Goal: Check status

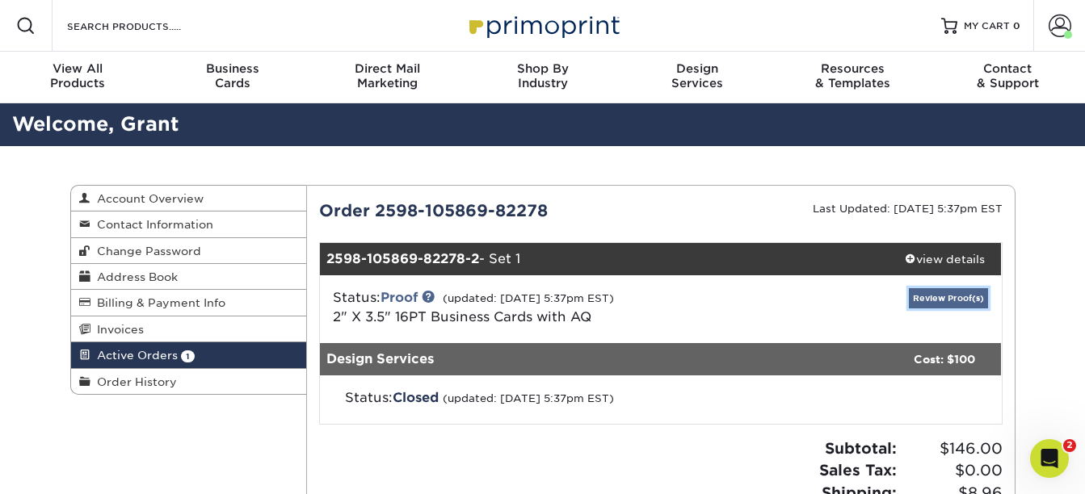
click at [934, 296] on link "Review Proof(s)" at bounding box center [948, 298] width 79 height 20
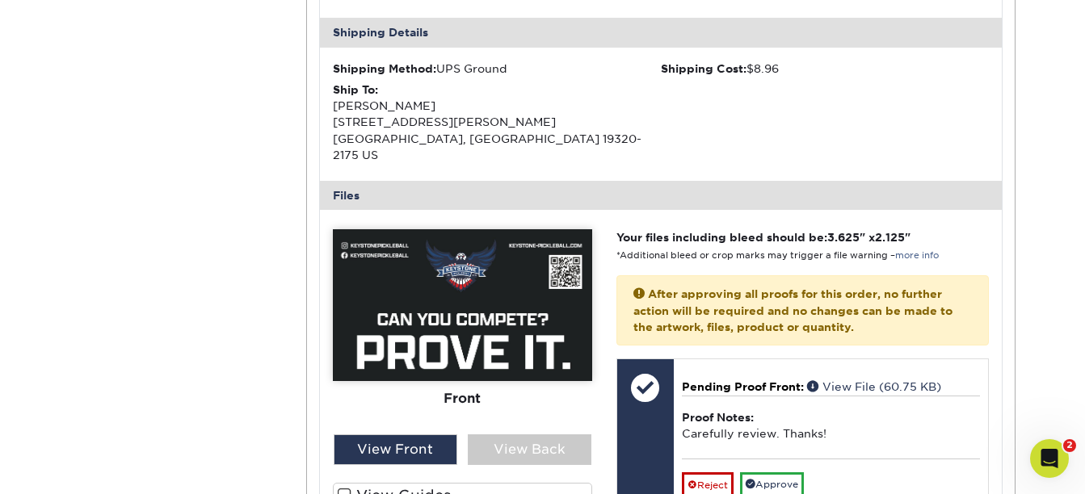
scroll to position [565, 0]
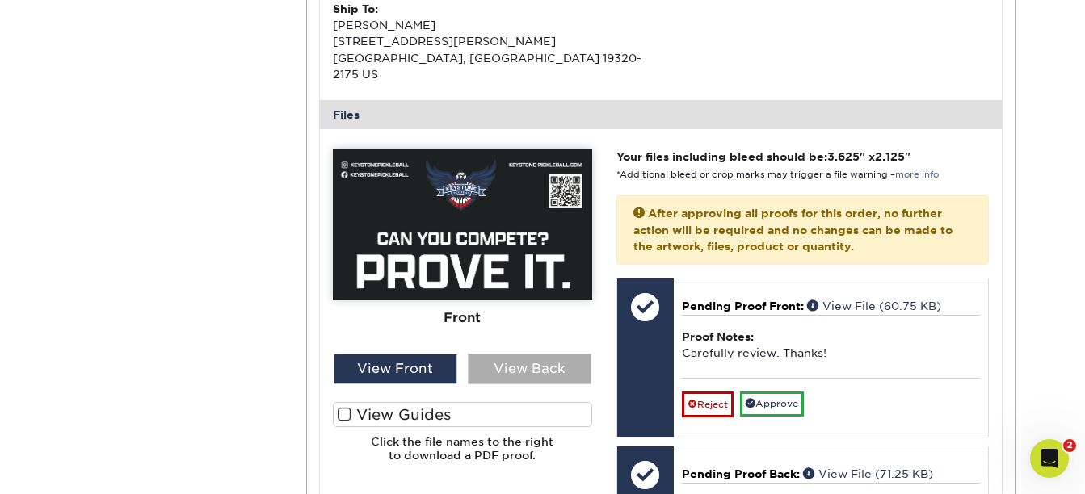
click at [527, 355] on div "View Back" at bounding box center [530, 369] width 124 height 31
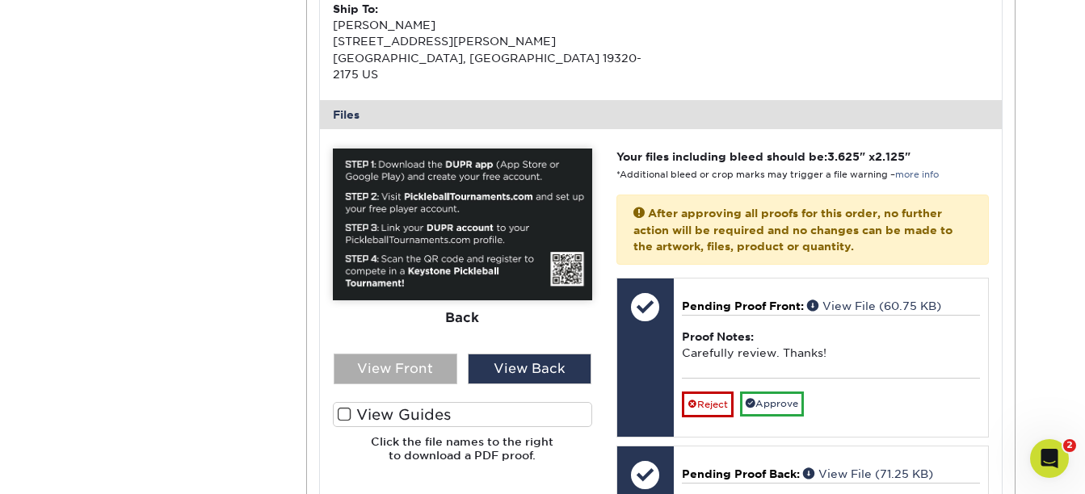
click at [407, 354] on div "View Front" at bounding box center [396, 369] width 124 height 31
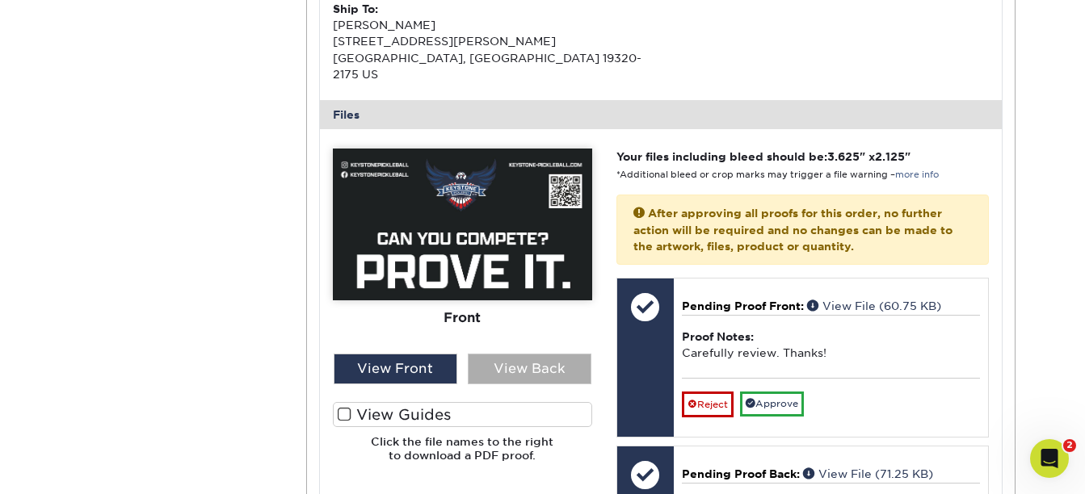
click at [528, 354] on div "View Back" at bounding box center [530, 369] width 124 height 31
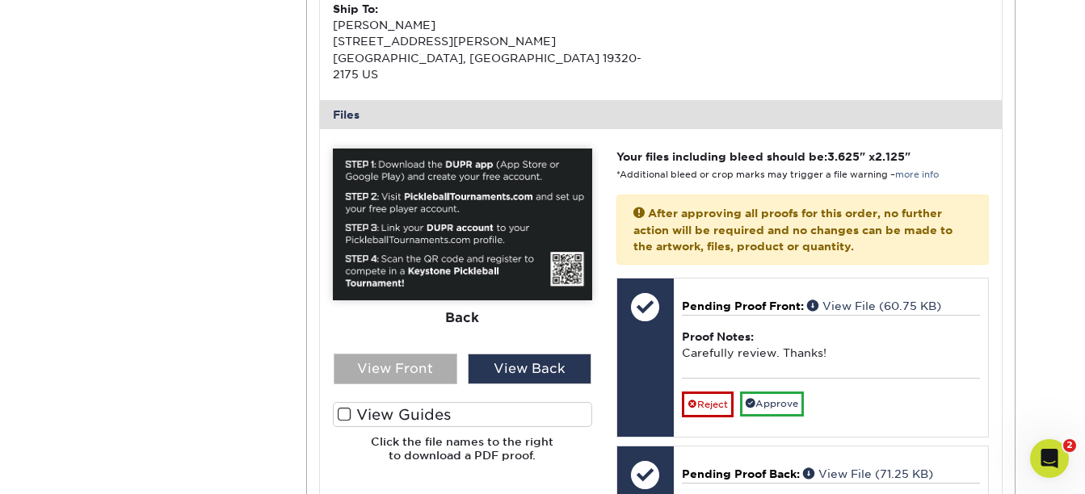
click at [391, 354] on div "View Front" at bounding box center [396, 369] width 124 height 31
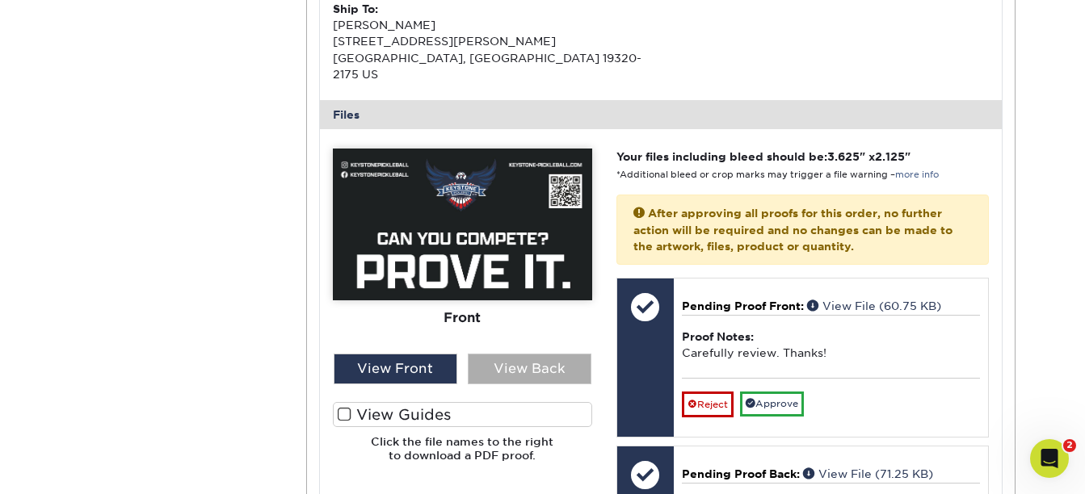
click at [544, 355] on div "View Back" at bounding box center [530, 369] width 124 height 31
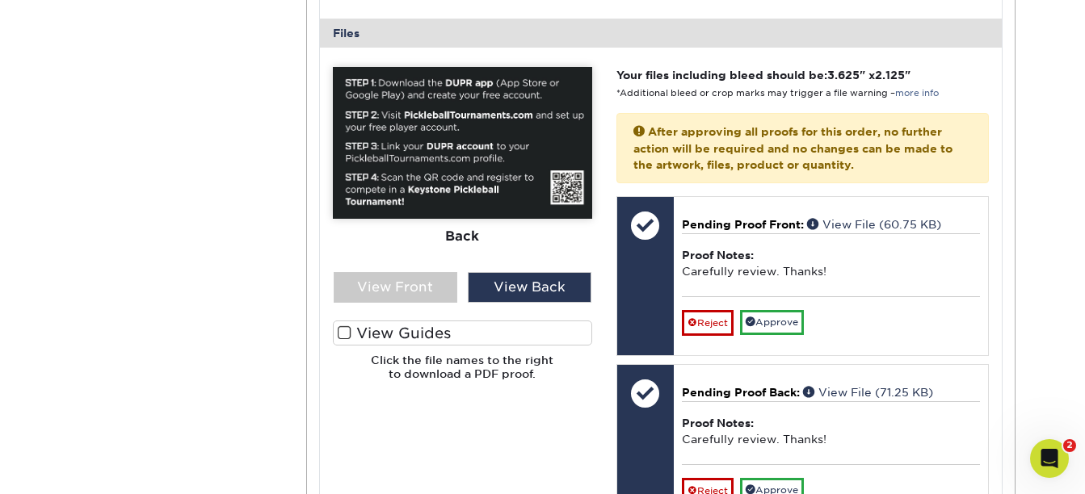
scroll to position [646, 0]
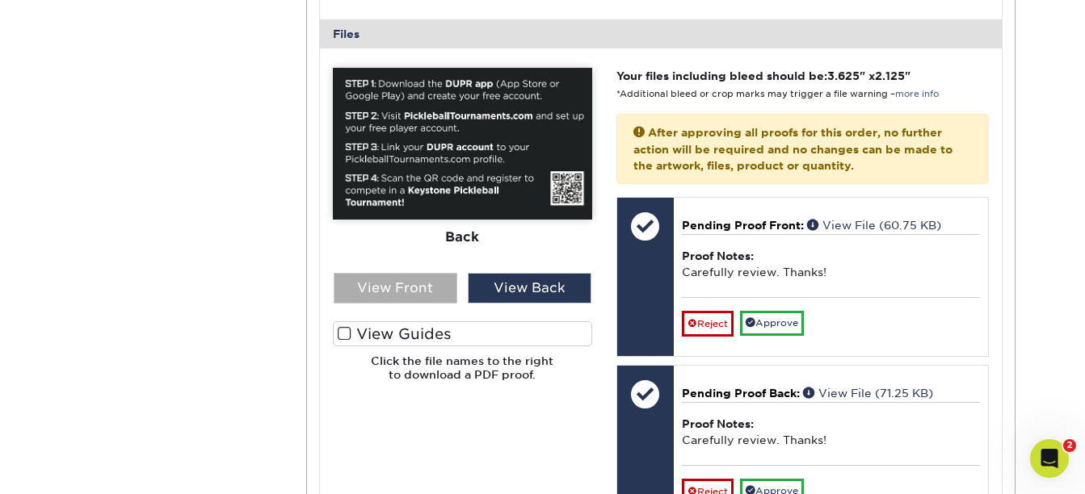
click at [399, 273] on div "View Front" at bounding box center [396, 288] width 124 height 31
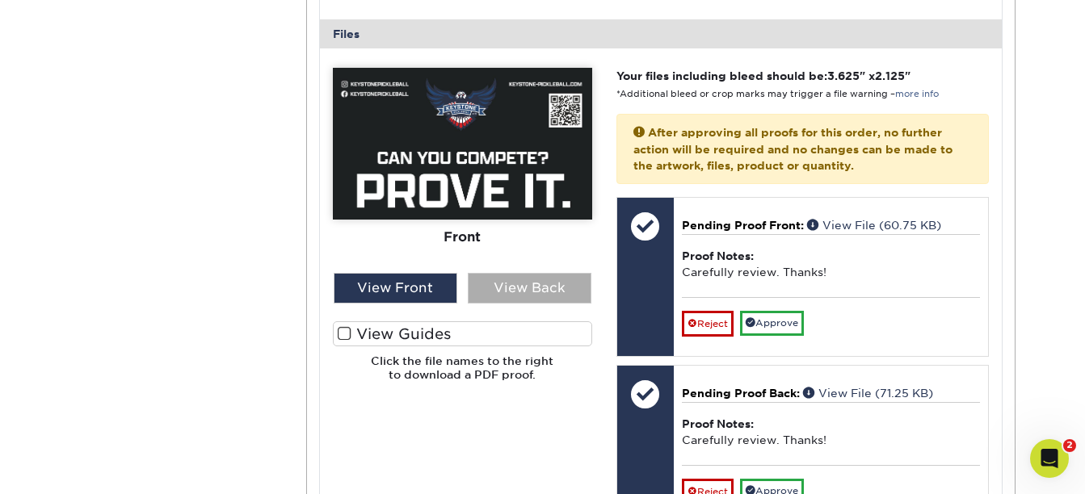
click at [557, 273] on div "View Back" at bounding box center [530, 288] width 124 height 31
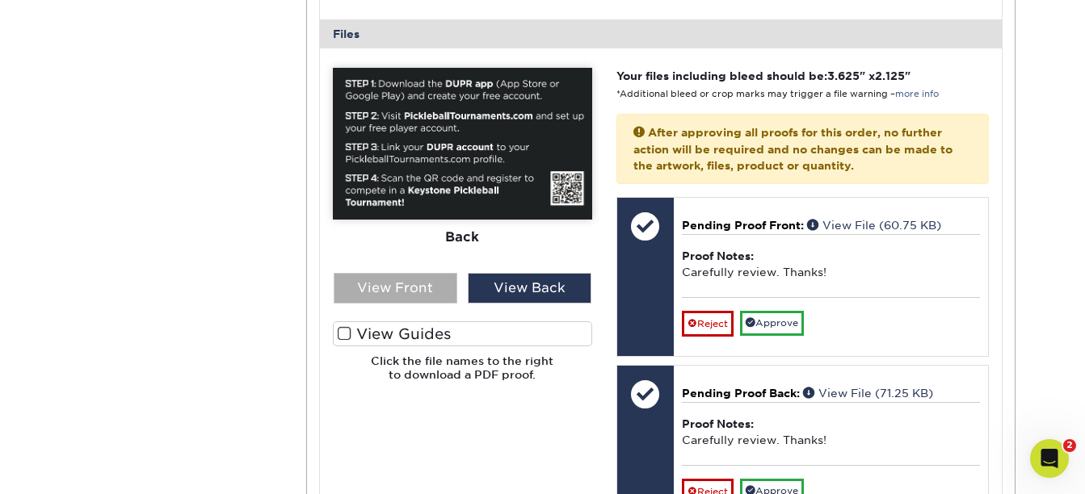
click at [430, 273] on div "View Front" at bounding box center [396, 288] width 124 height 31
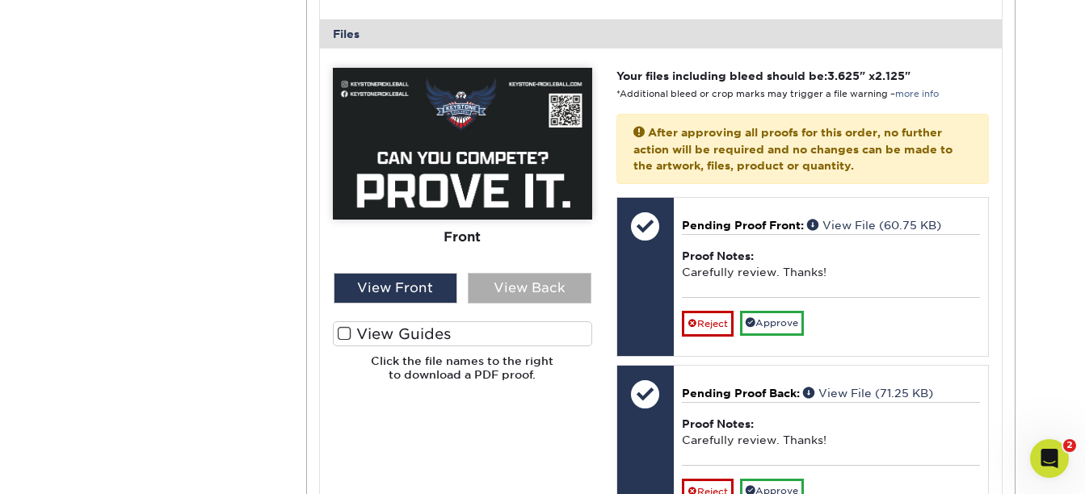
click at [531, 273] on div "View Back" at bounding box center [530, 288] width 124 height 31
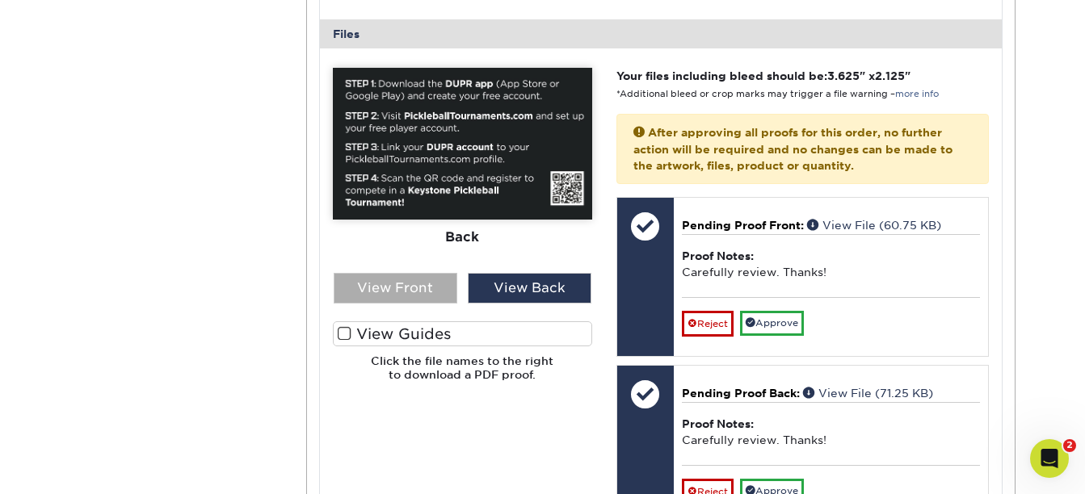
click at [414, 273] on div "View Front" at bounding box center [396, 288] width 124 height 31
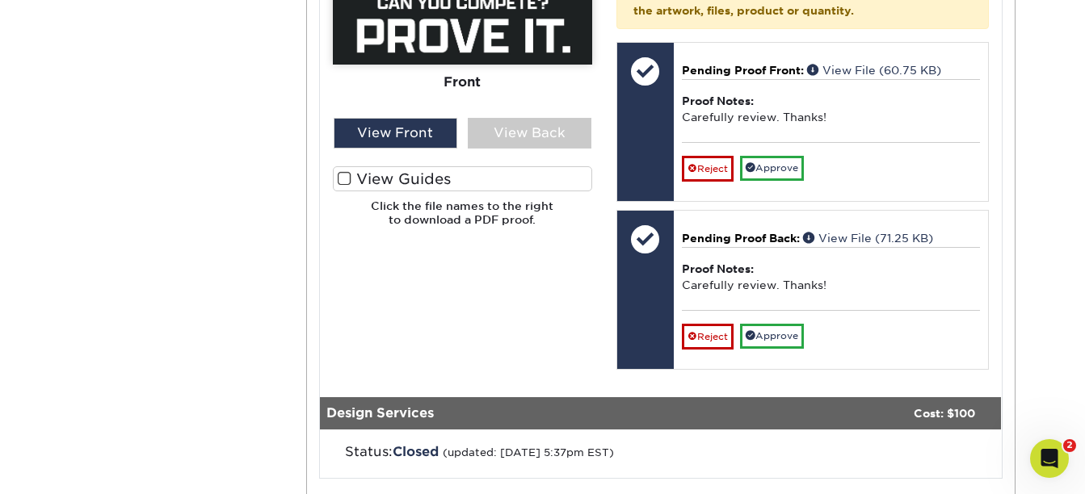
scroll to position [808, 0]
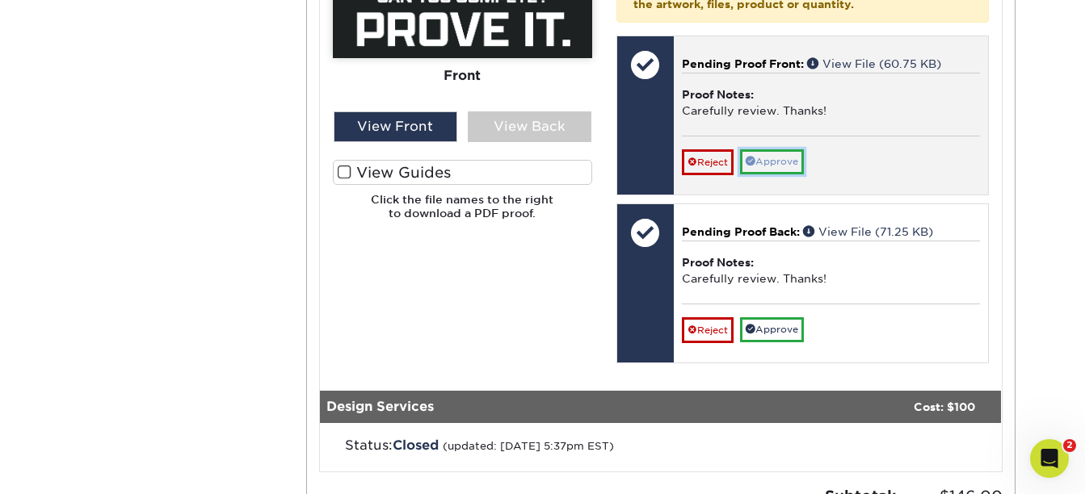
click at [763, 149] on link "Approve" at bounding box center [772, 161] width 64 height 25
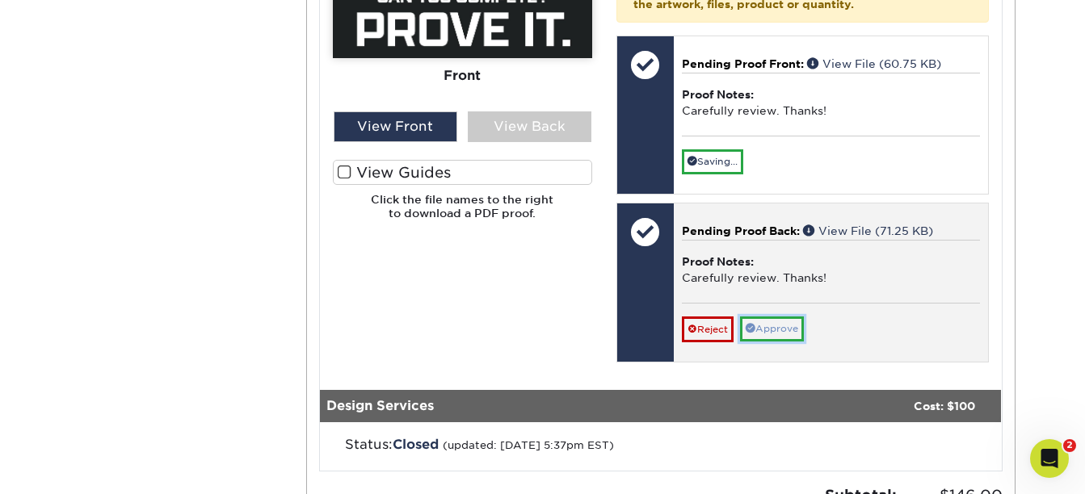
click at [774, 317] on link "Approve" at bounding box center [772, 329] width 64 height 25
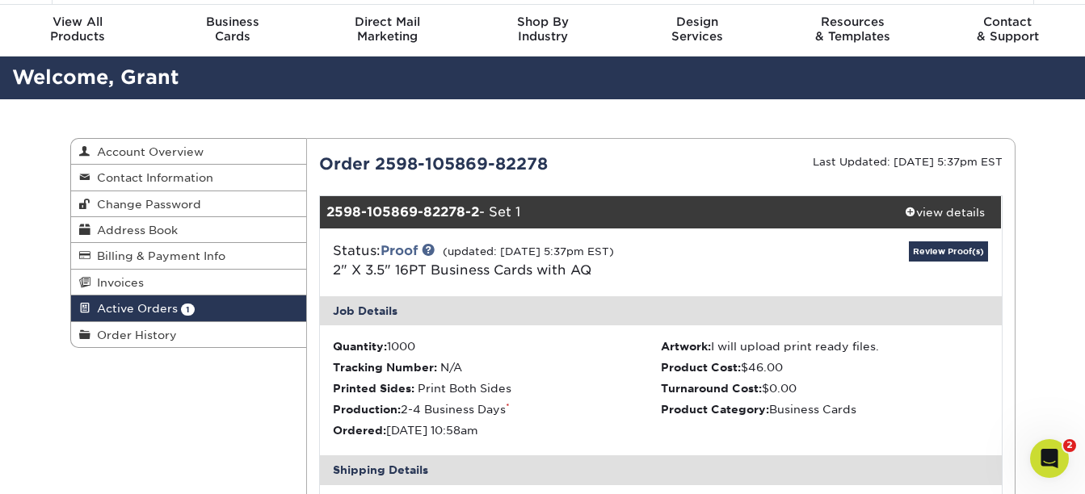
scroll to position [0, 0]
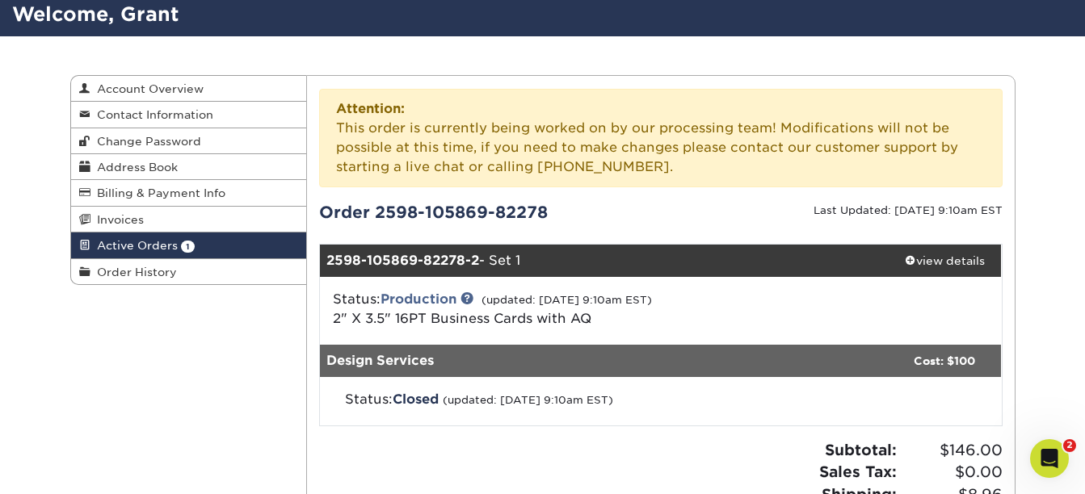
scroll to position [81, 0]
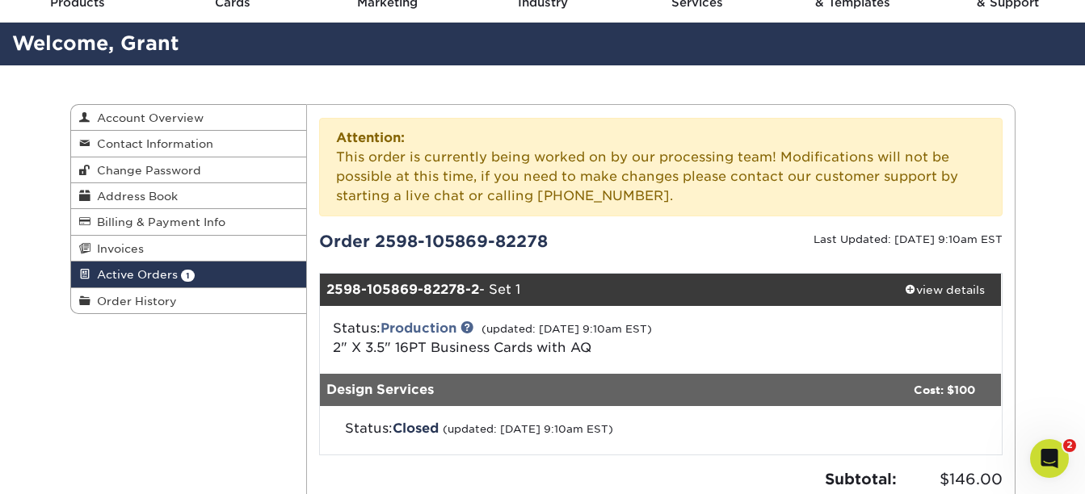
click at [153, 275] on span "Active Orders" at bounding box center [133, 274] width 87 height 13
